Goal: Find specific page/section: Find specific page/section

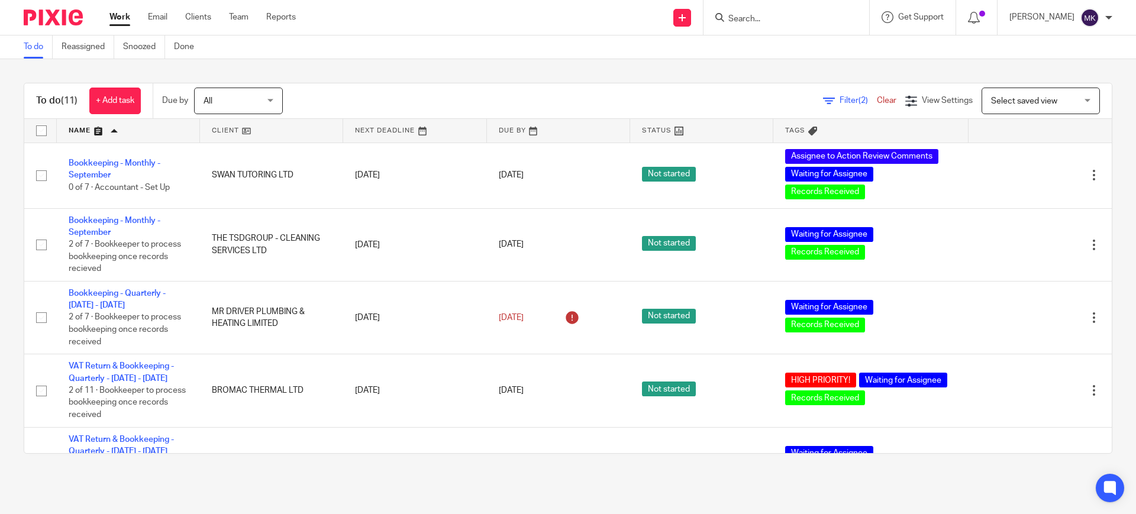
click at [793, 21] on input "Search" at bounding box center [780, 19] width 106 height 11
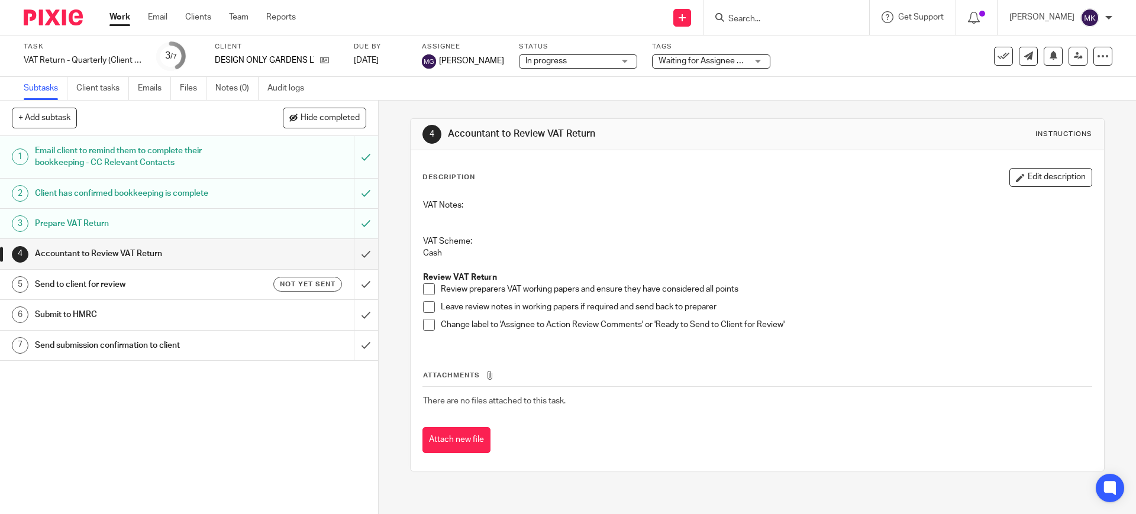
click at [796, 14] on input "Search" at bounding box center [780, 19] width 106 height 11
type input "s"
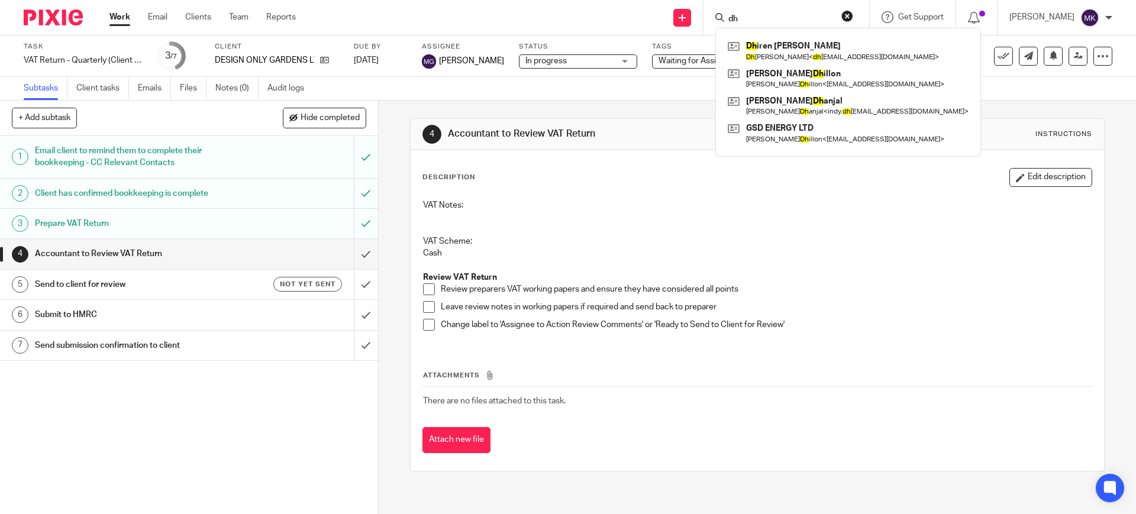
type input "dh"
click at [853, 13] on button "reset" at bounding box center [847, 16] width 12 height 12
